Goal: Feedback & Contribution: Submit feedback/report problem

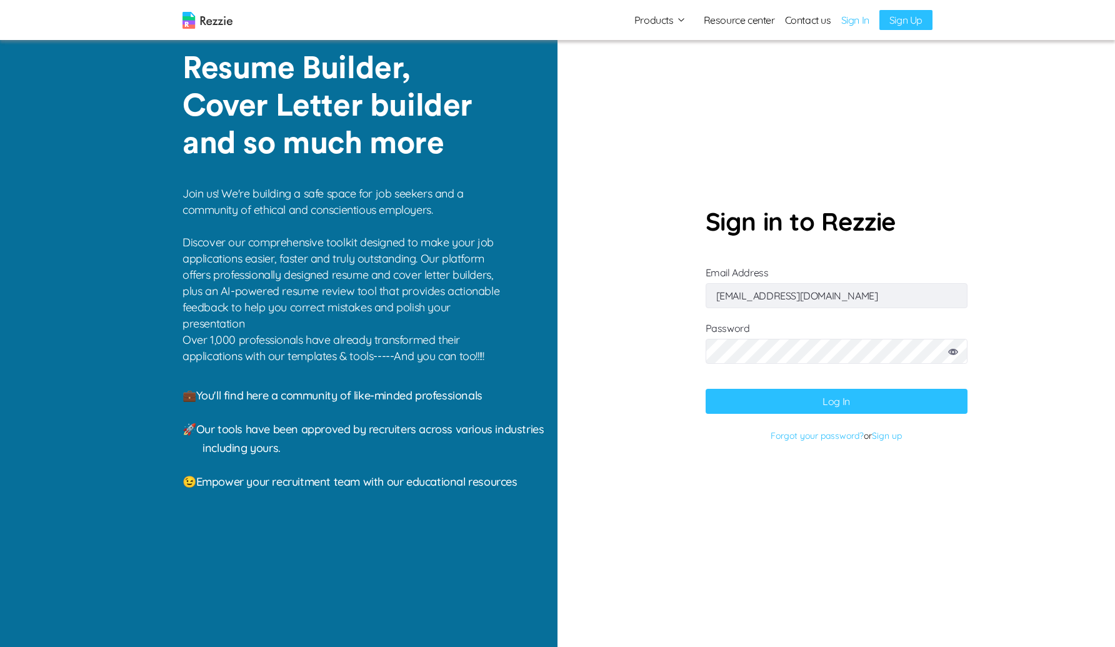
click at [816, 308] on form "Sign in to Rezzie Email Address [EMAIL_ADDRESS][DOMAIN_NAME] Password Log In Fo…" at bounding box center [836, 323] width 262 height 242
click at [823, 299] on input "[EMAIL_ADDRESS][DOMAIN_NAME]" at bounding box center [836, 295] width 262 height 25
paste input "gaku@mailinator"
type input "[EMAIL_ADDRESS][DOMAIN_NAME]"
click at [745, 406] on button "Log In" at bounding box center [836, 401] width 262 height 25
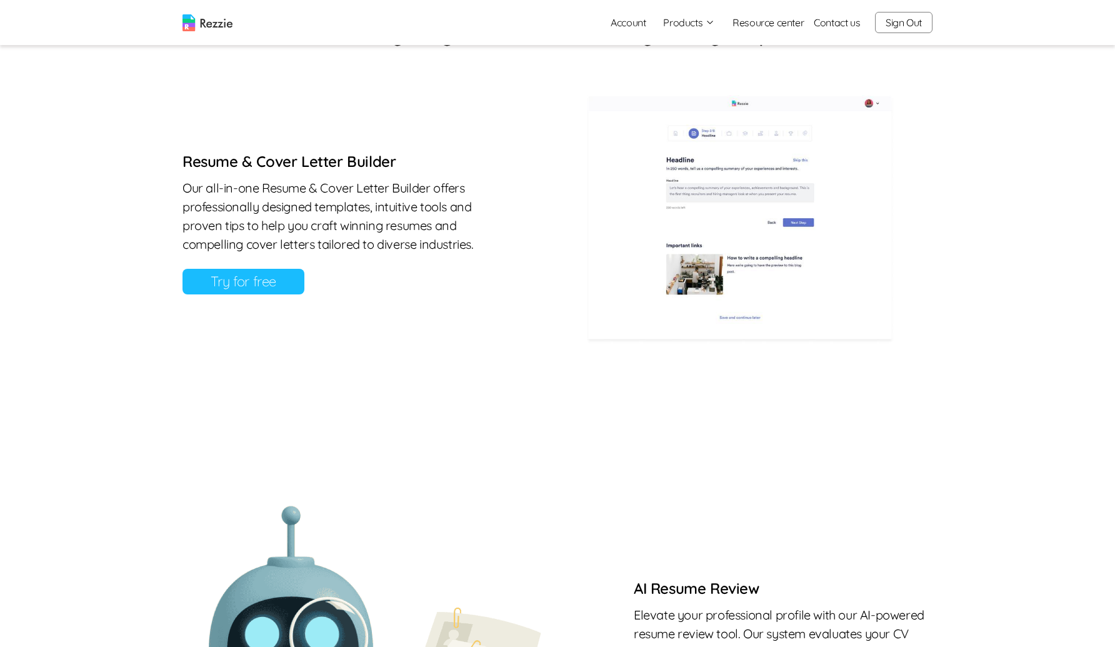
scroll to position [585, 0]
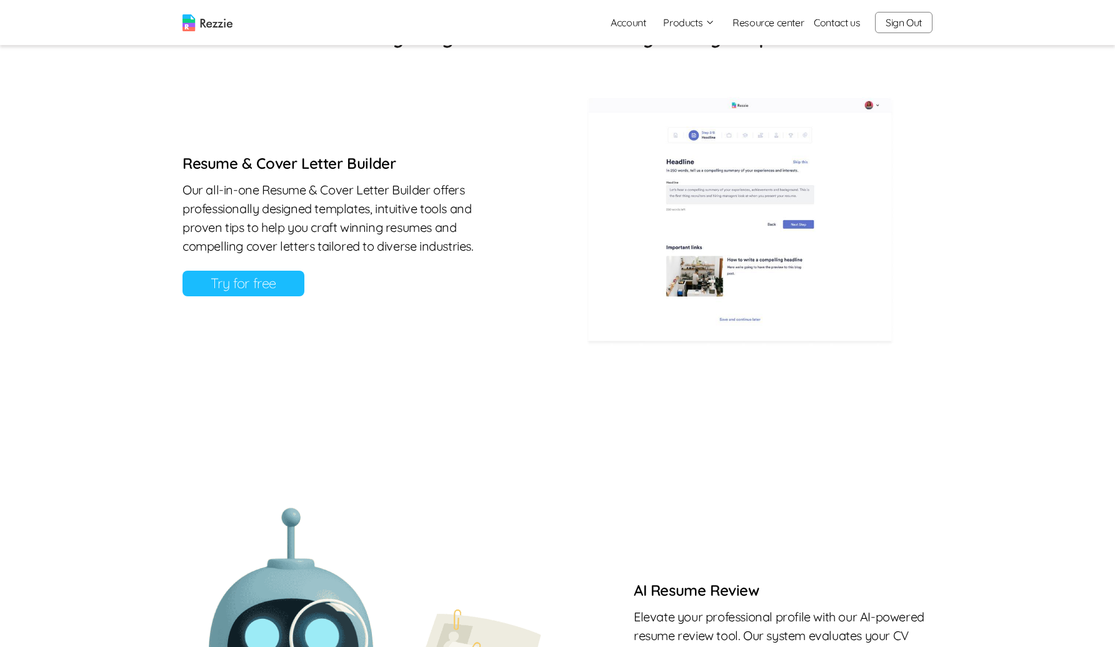
click at [222, 282] on link "Try for free" at bounding box center [243, 284] width 122 height 26
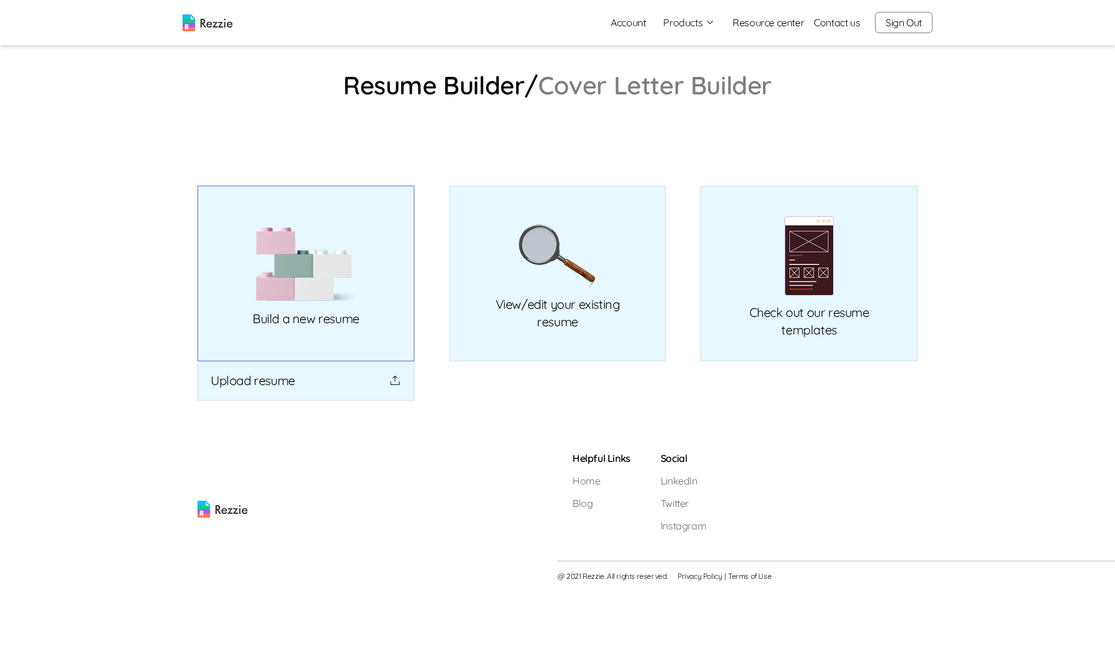
click at [271, 321] on p "Build a new resume" at bounding box center [305, 318] width 107 height 17
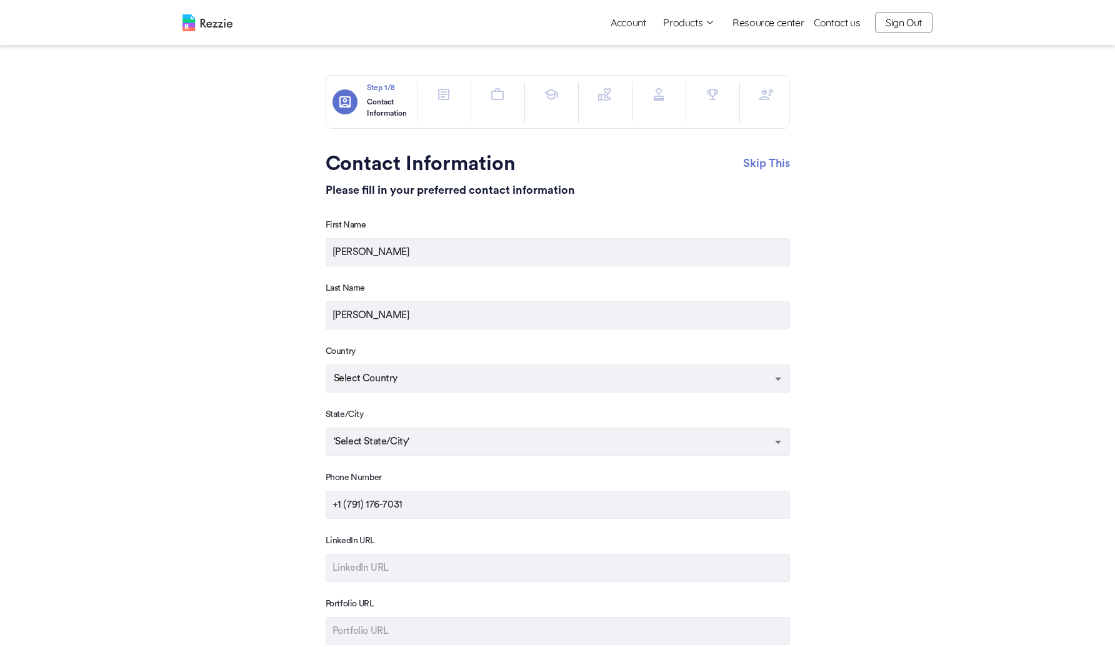
click at [196, 17] on img at bounding box center [207, 22] width 50 height 17
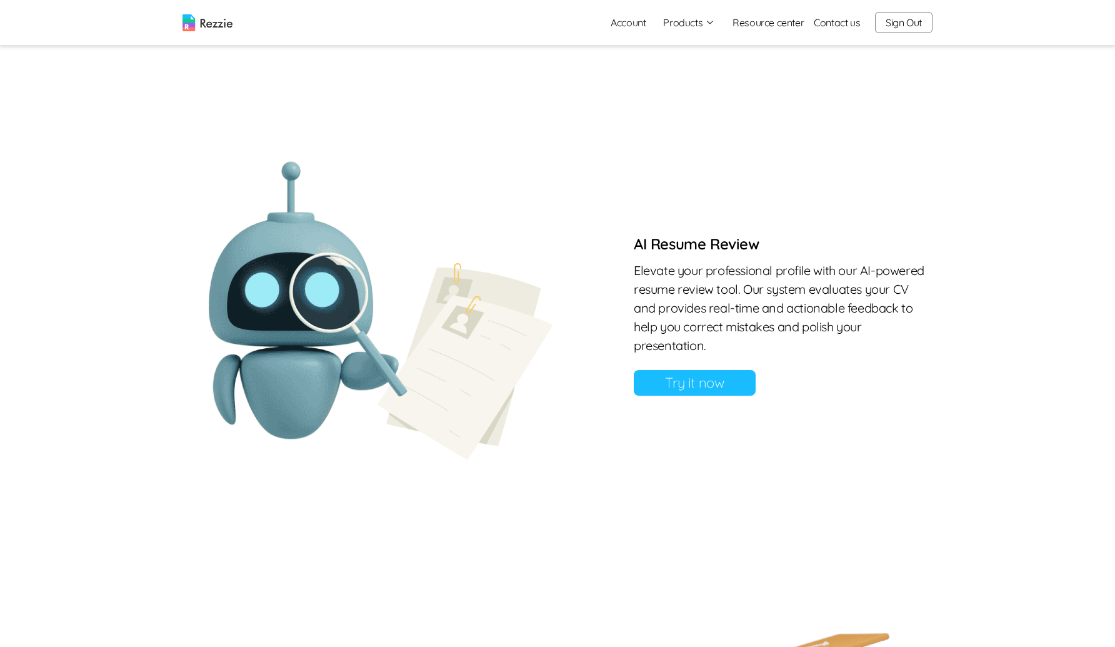
scroll to position [973, 0]
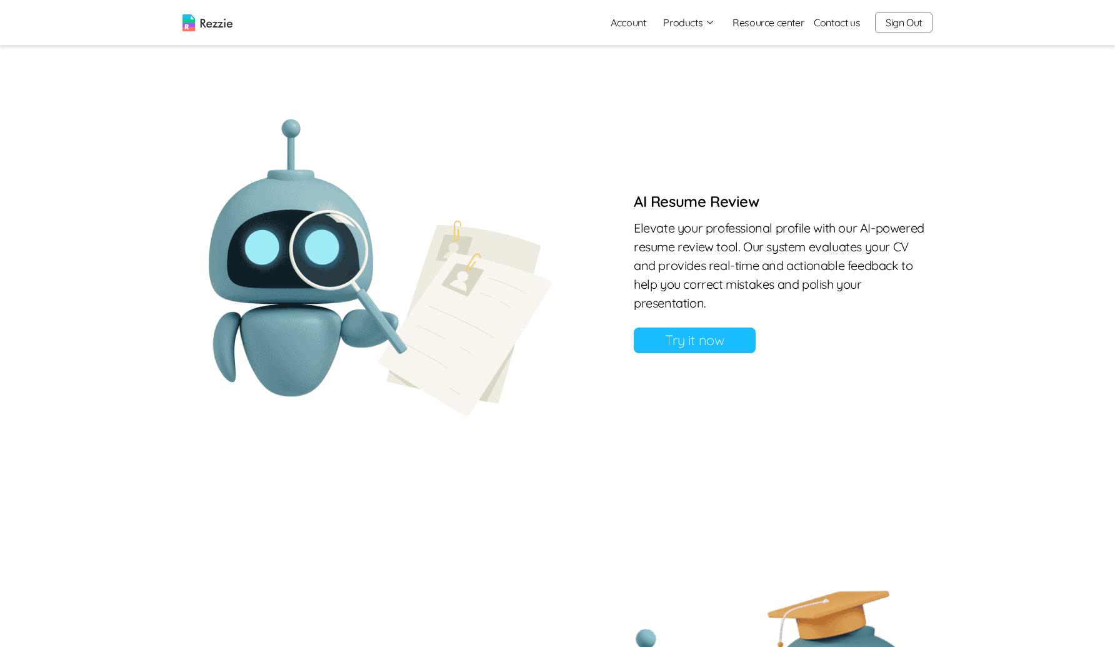
click at [693, 343] on link "Try it now" at bounding box center [695, 340] width 122 height 26
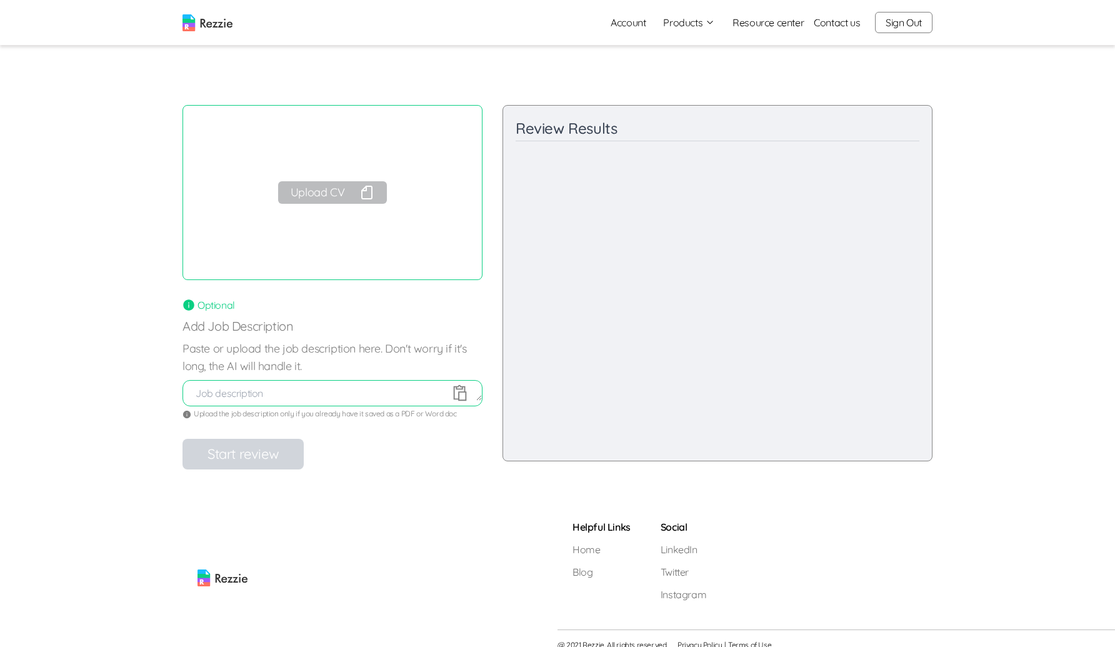
click at [326, 173] on div "Upload CV" at bounding box center [332, 192] width 300 height 175
click at [326, 180] on div "Upload CV" at bounding box center [332, 192] width 300 height 175
click at [326, 184] on button "Upload CV" at bounding box center [332, 192] width 109 height 22
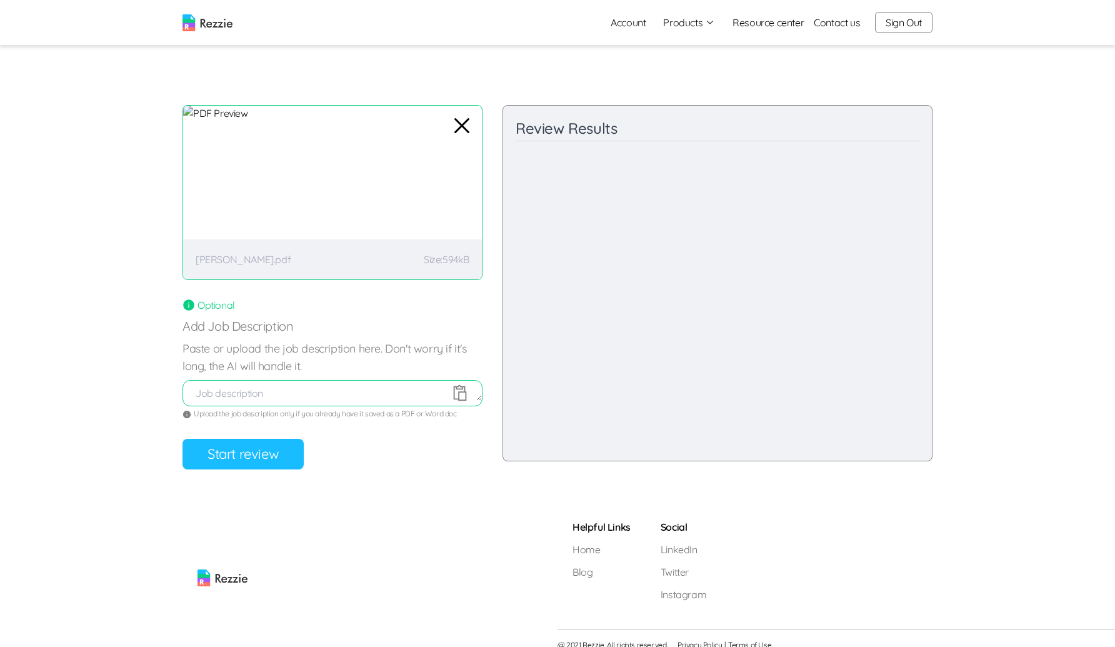
click at [248, 457] on button "Start review" at bounding box center [242, 454] width 121 height 31
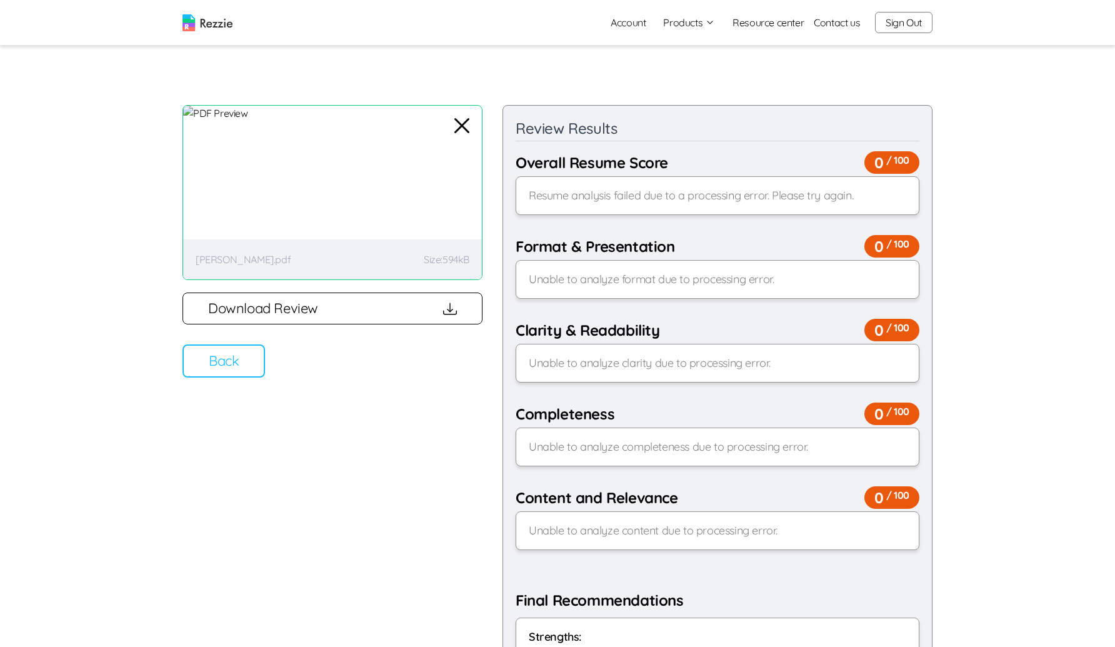
click at [229, 354] on button "Back" at bounding box center [223, 360] width 82 height 33
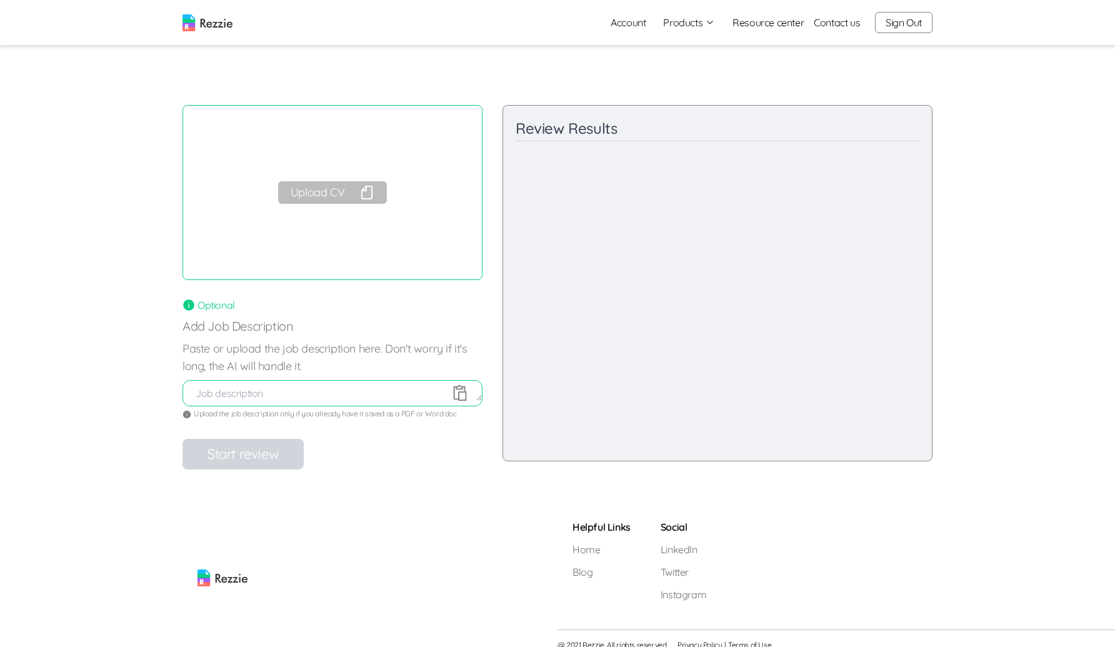
click at [349, 186] on button "Upload CV" at bounding box center [332, 192] width 109 height 22
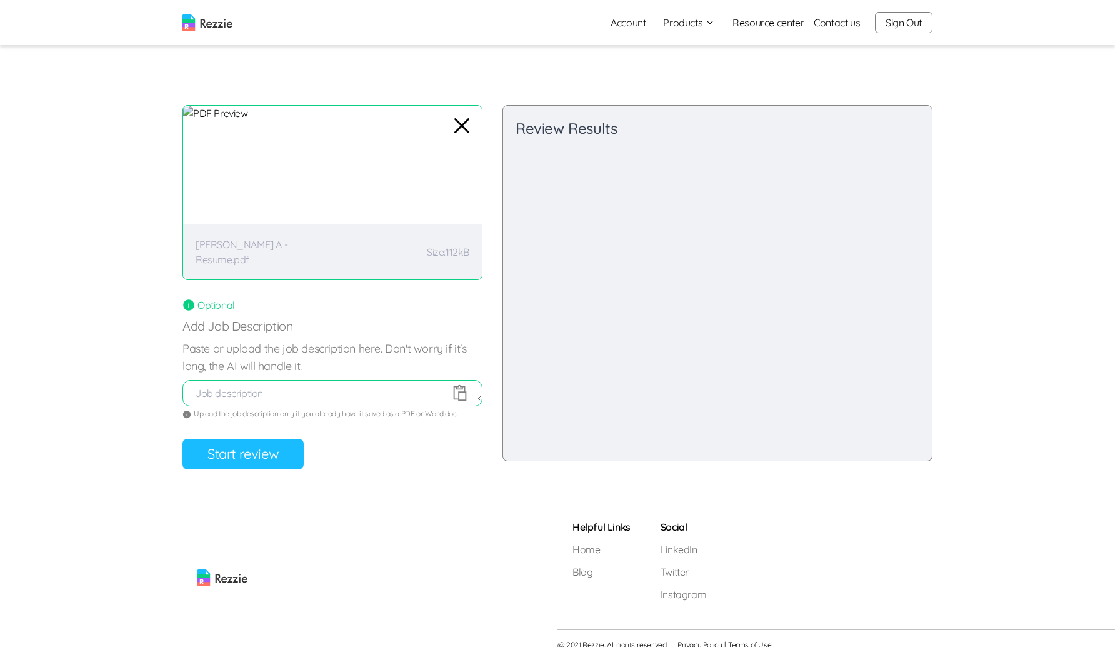
click at [371, 0] on nav "Account Products Resume & Cover Letter Builder AI Resume Review Resource center…" at bounding box center [557, 22] width 1115 height 45
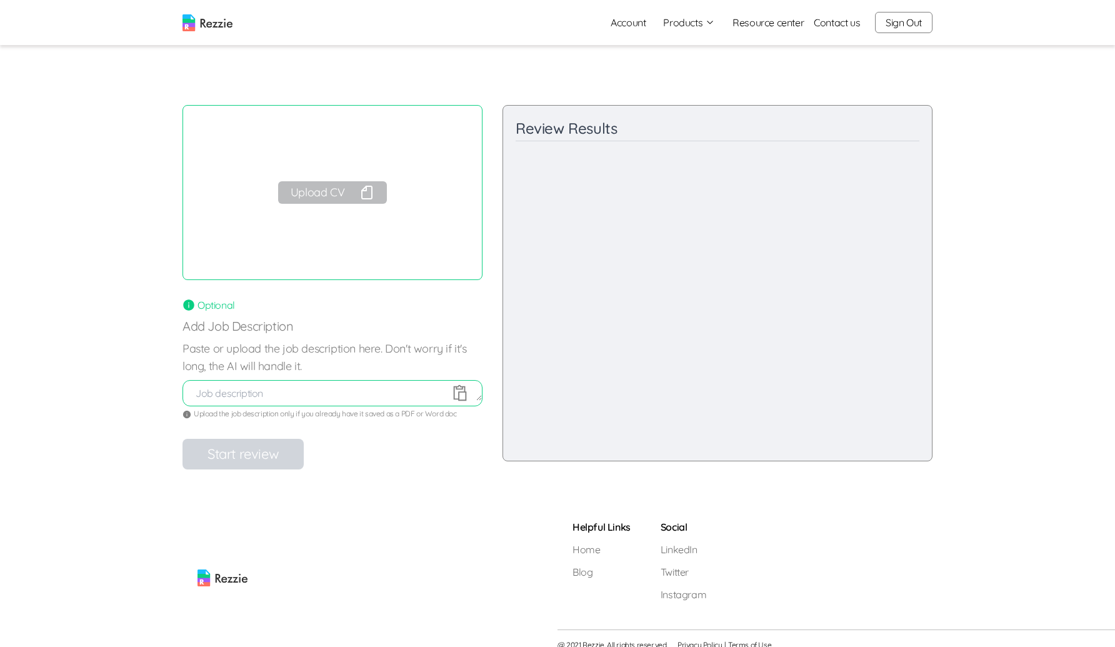
click at [325, 196] on button "Upload CV" at bounding box center [332, 192] width 109 height 22
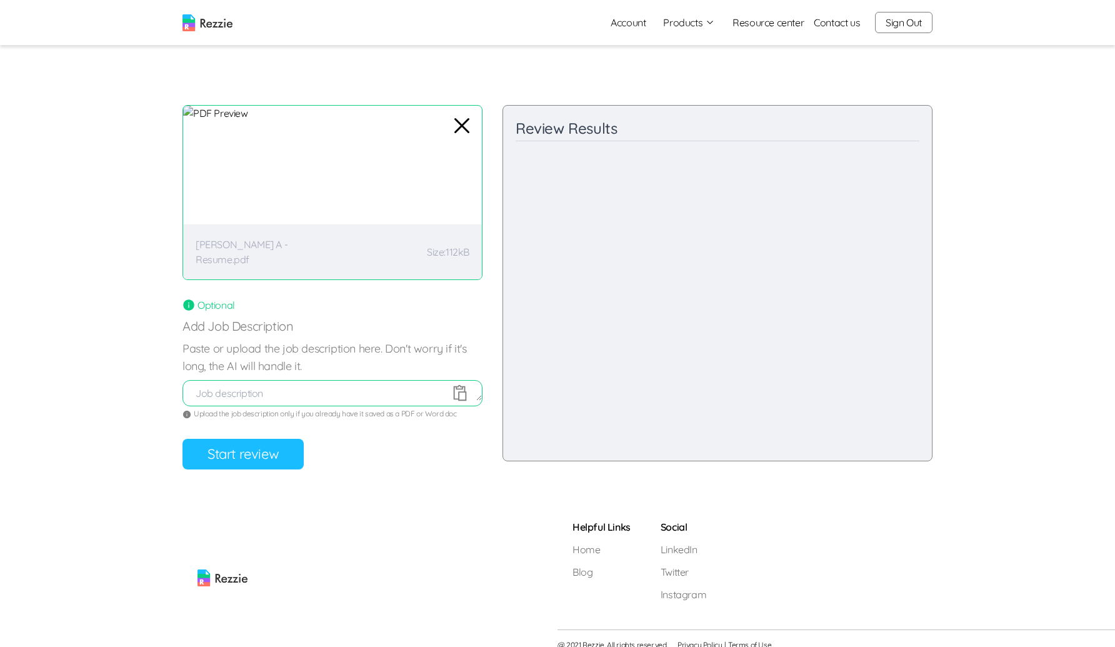
click at [246, 448] on button "Start review" at bounding box center [242, 454] width 121 height 31
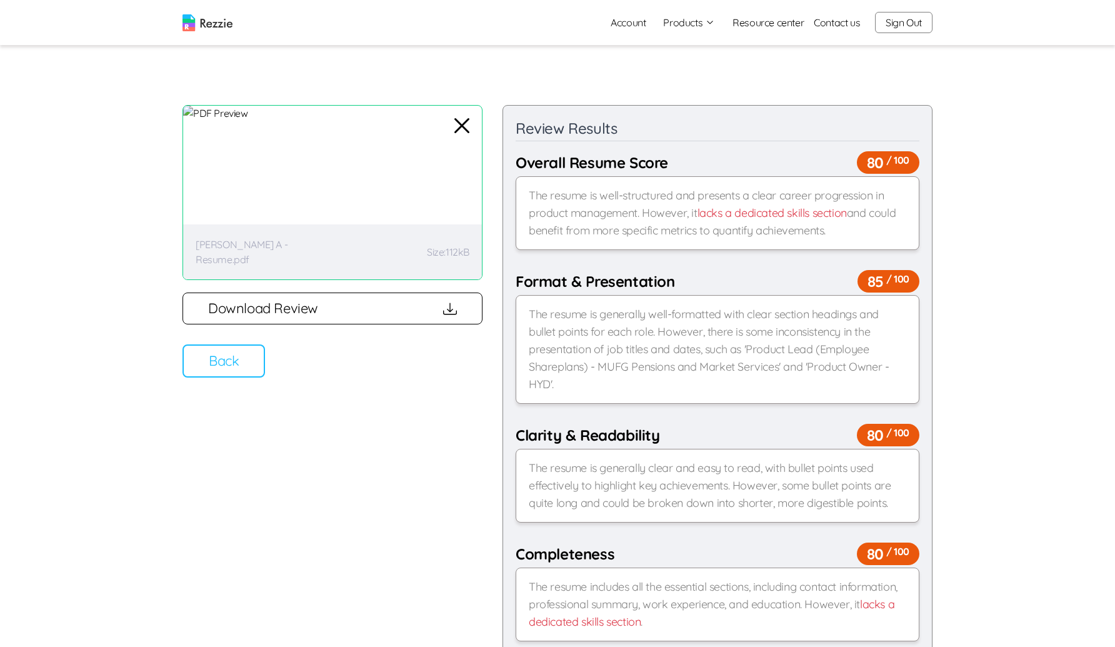
click at [462, 143] on div "[PERSON_NAME] A - Resume.pdf Size: 112kB" at bounding box center [332, 192] width 300 height 175
click at [462, 129] on icon "button" at bounding box center [462, 126] width 30 height 30
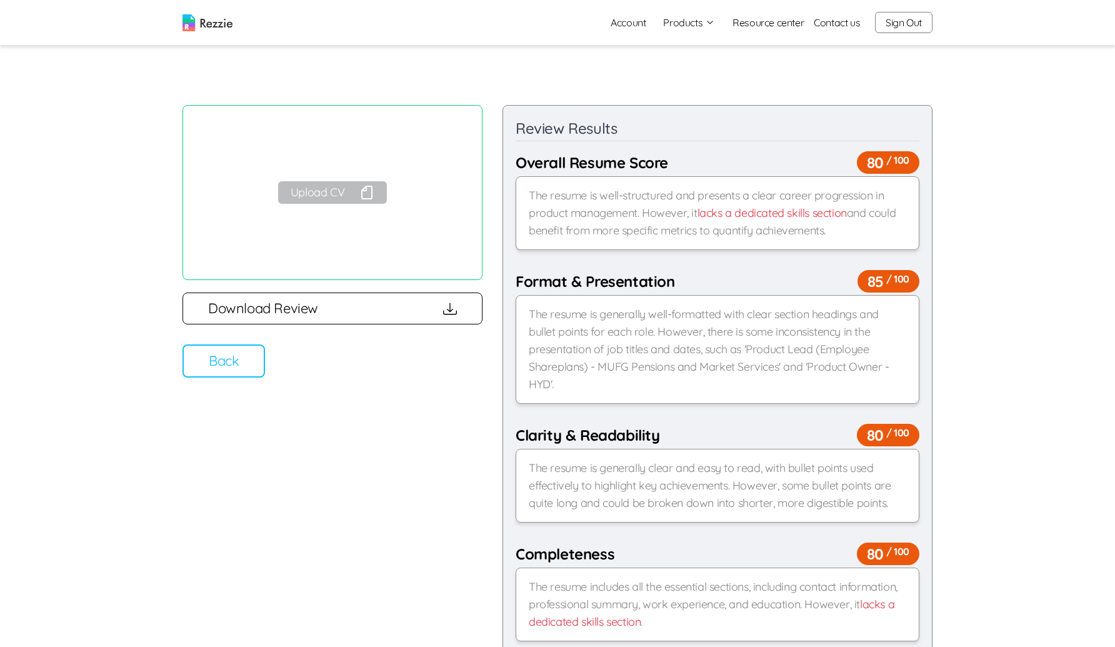
click at [330, 184] on button "Upload CV" at bounding box center [332, 192] width 109 height 22
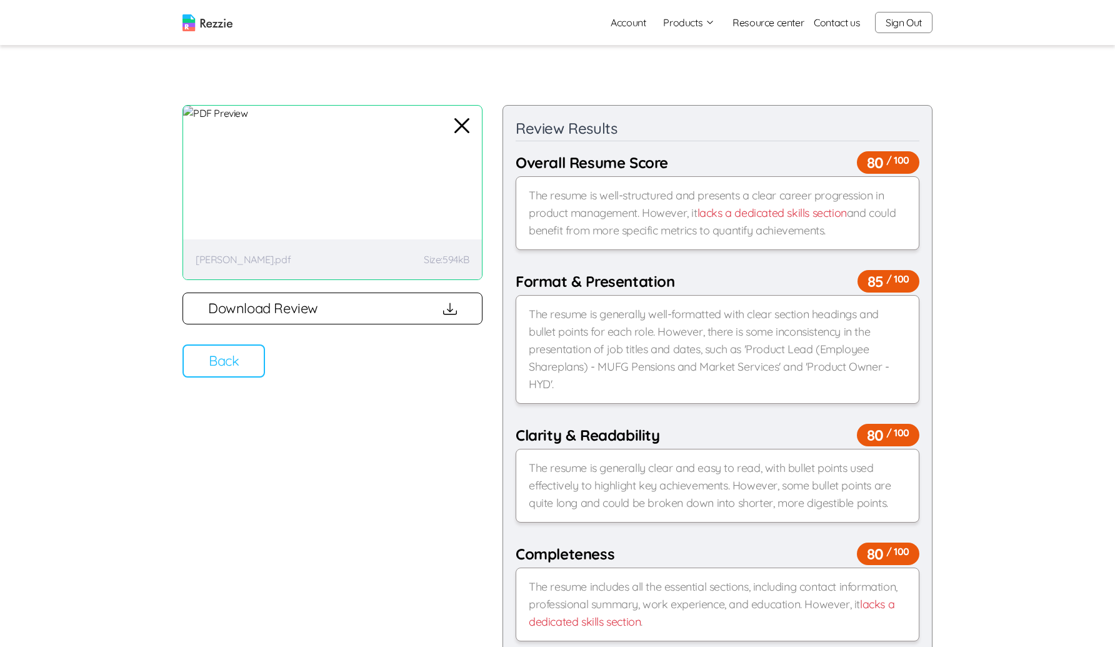
click at [244, 362] on button "Back" at bounding box center [223, 360] width 82 height 33
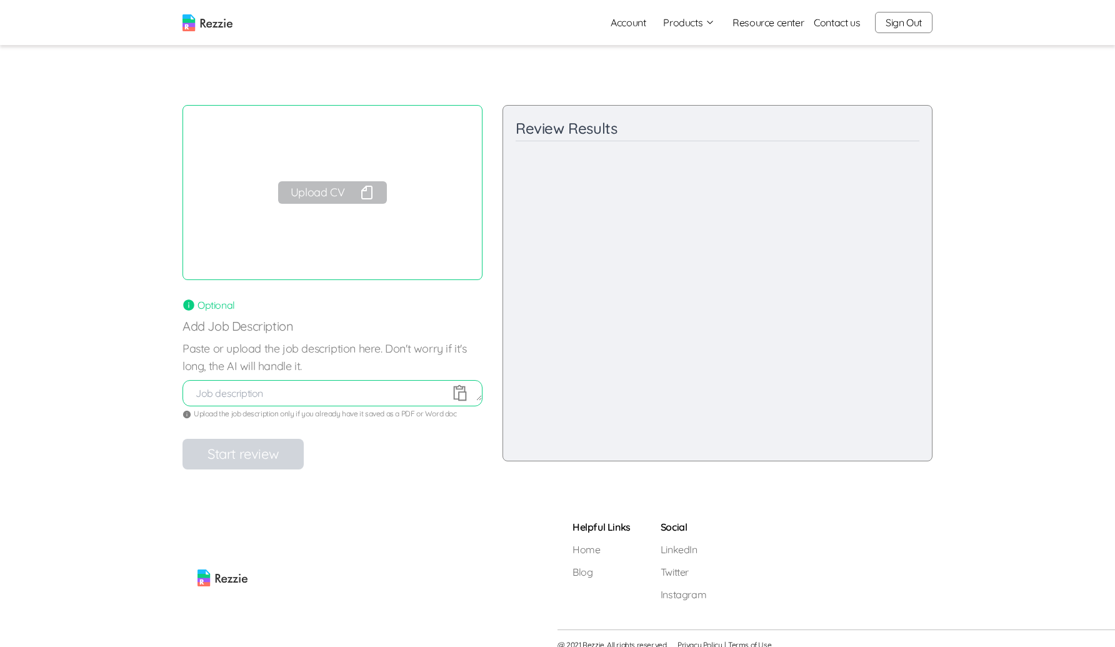
click at [311, 186] on button "Upload CV" at bounding box center [332, 192] width 109 height 22
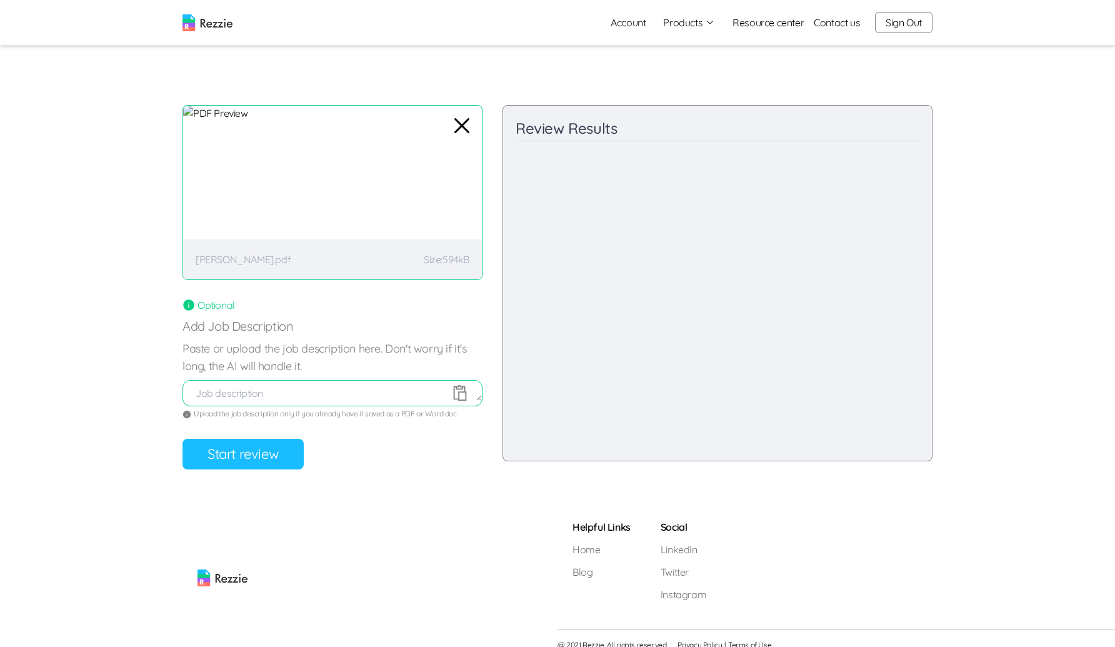
click at [261, 448] on button "Start review" at bounding box center [242, 454] width 121 height 31
